Goal: Task Accomplishment & Management: Use online tool/utility

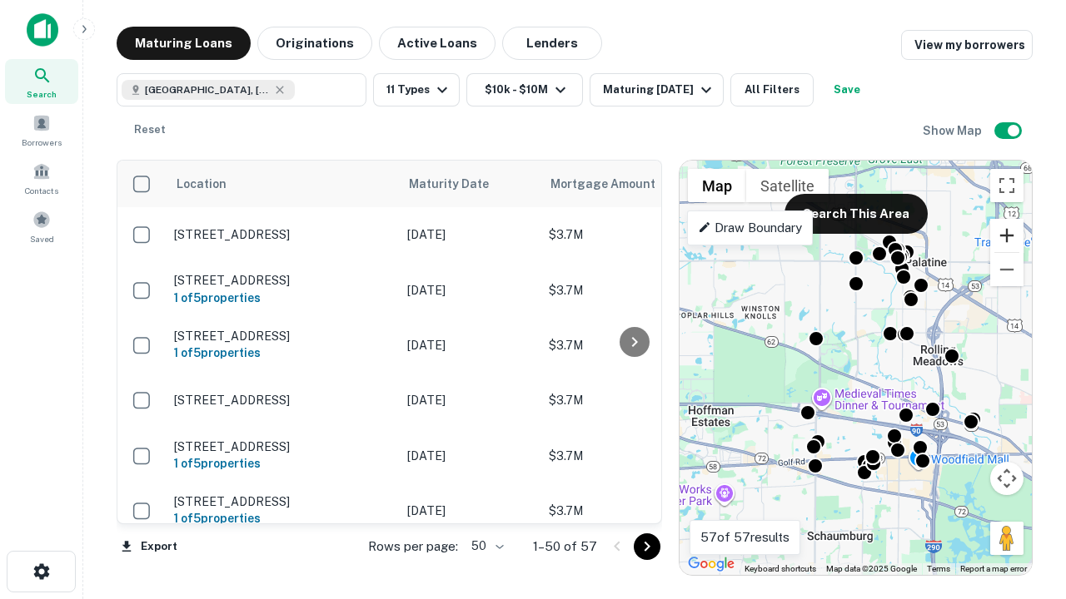
click at [1006, 236] on button "Zoom in" at bounding box center [1006, 235] width 33 height 33
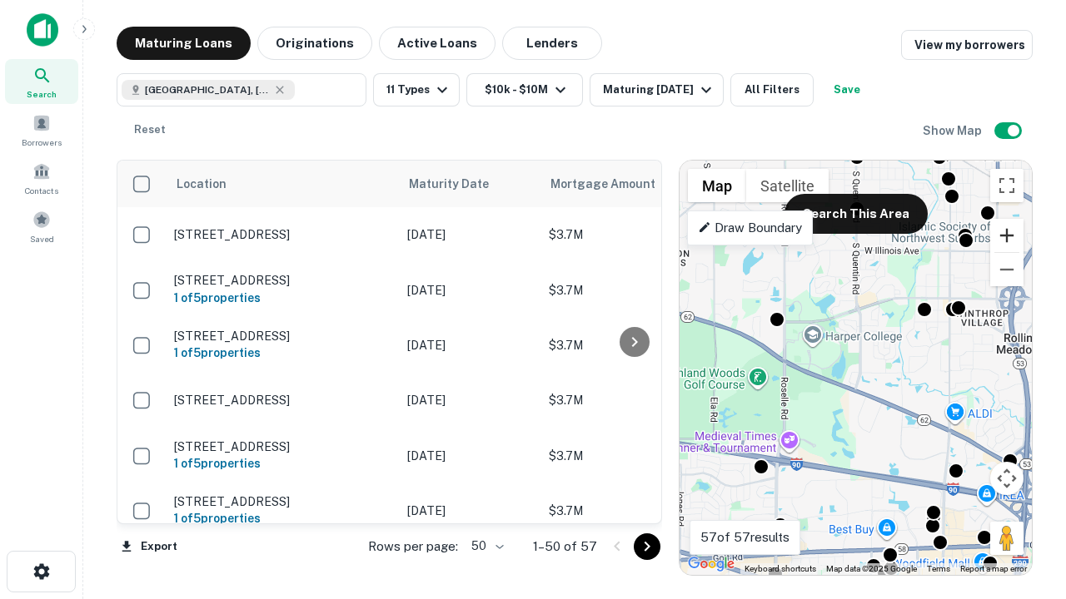
click at [1006, 236] on button "Zoom in" at bounding box center [1006, 235] width 33 height 33
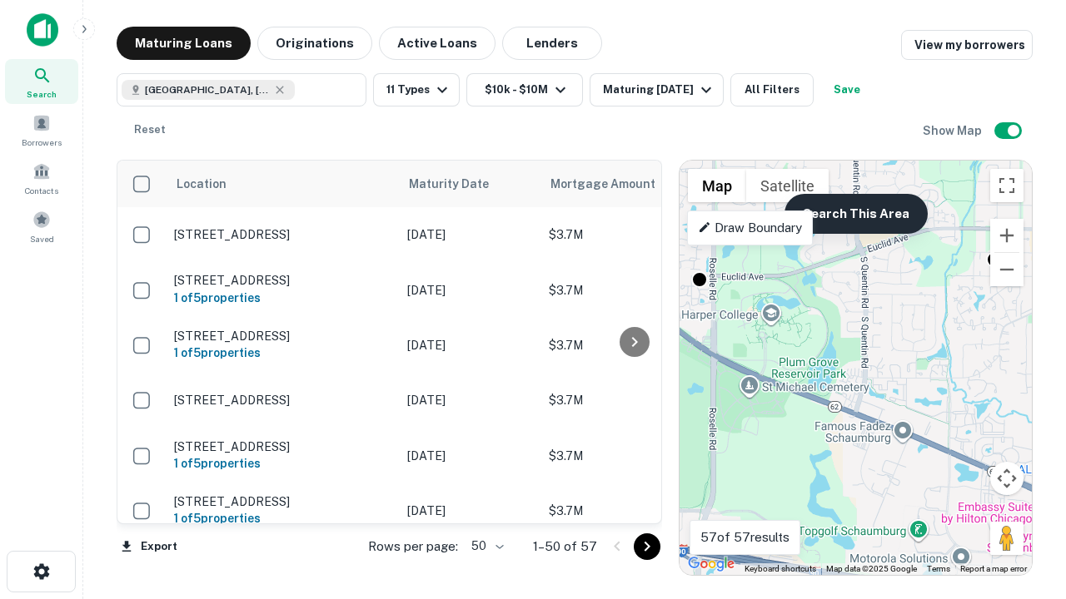
click at [855, 214] on button "Search This Area" at bounding box center [855, 214] width 143 height 40
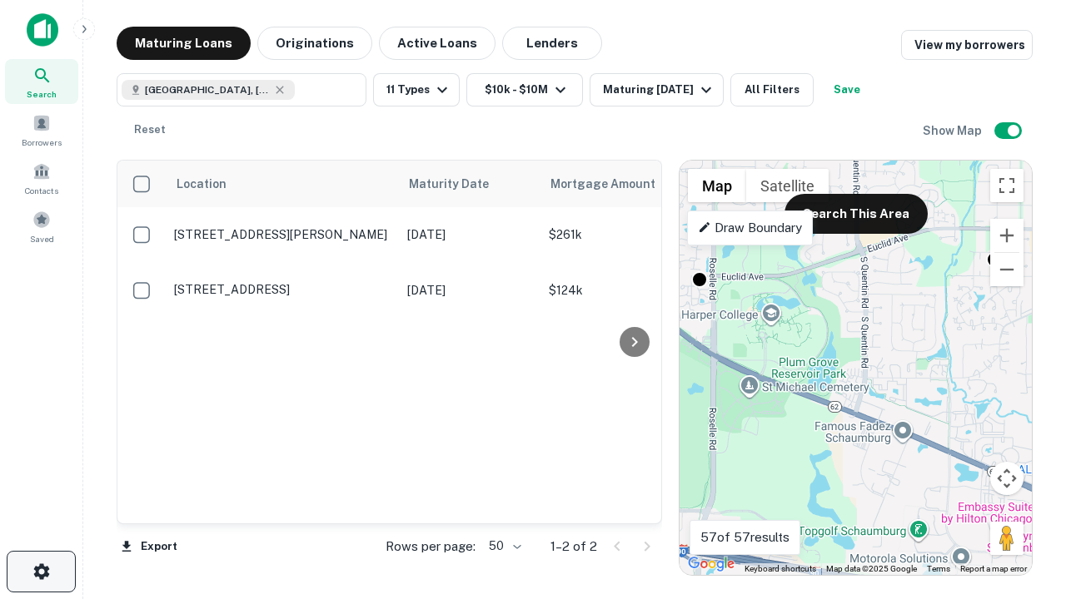
click at [41, 572] on icon "button" at bounding box center [42, 572] width 20 height 20
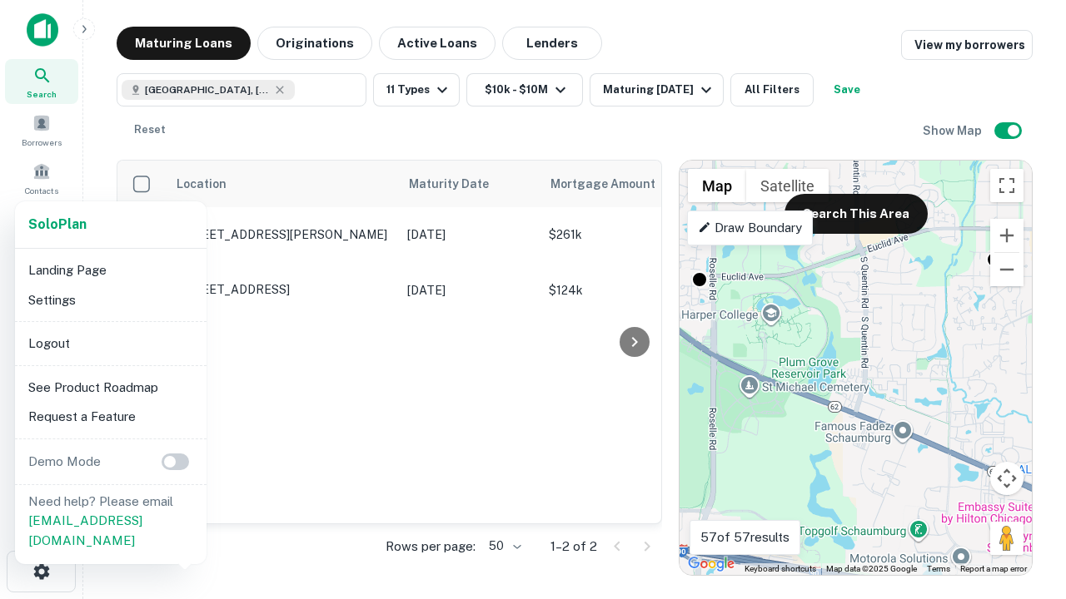
click at [110, 343] on li "Logout" at bounding box center [111, 344] width 178 height 30
